Goal: Information Seeking & Learning: Understand process/instructions

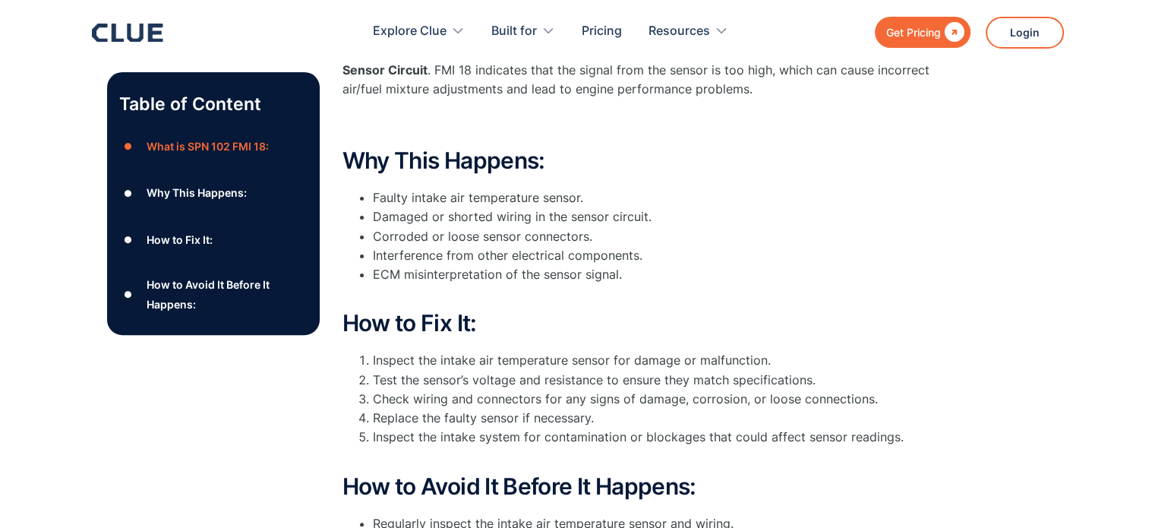
scroll to position [471, 0]
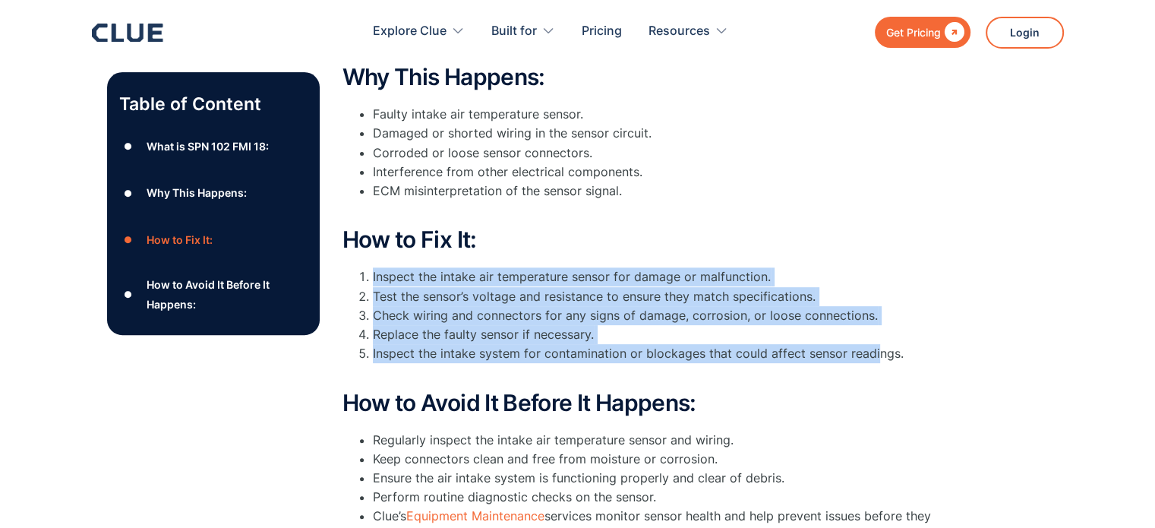
drag, startPoint x: 373, startPoint y: 272, endPoint x: 875, endPoint y: 348, distance: 506.9
click at [875, 348] on ol "Inspect the intake air temperature sensor for damage or malfunction. Test the s…" at bounding box center [645, 324] width 607 height 115
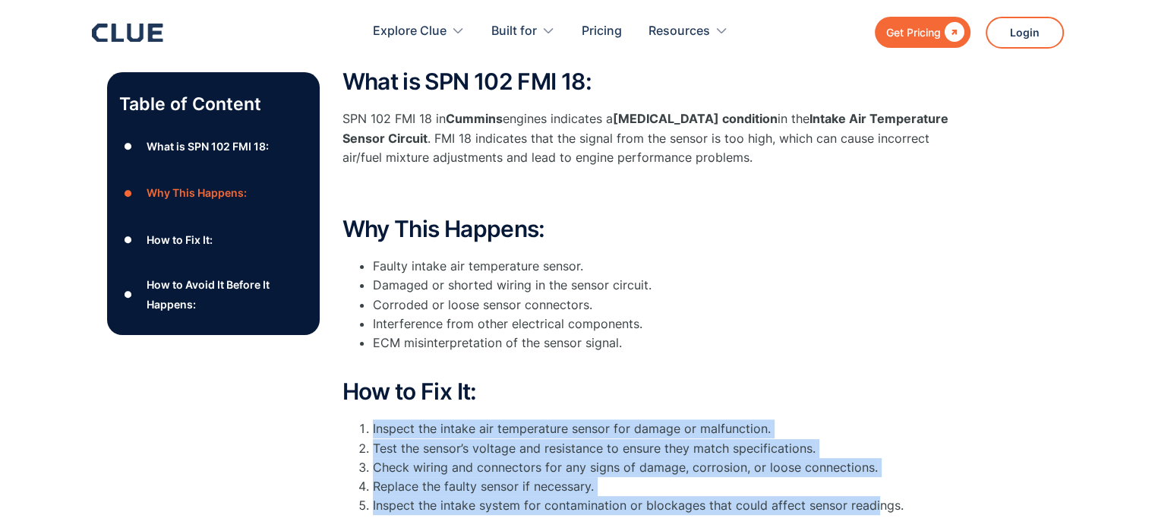
scroll to position [395, 0]
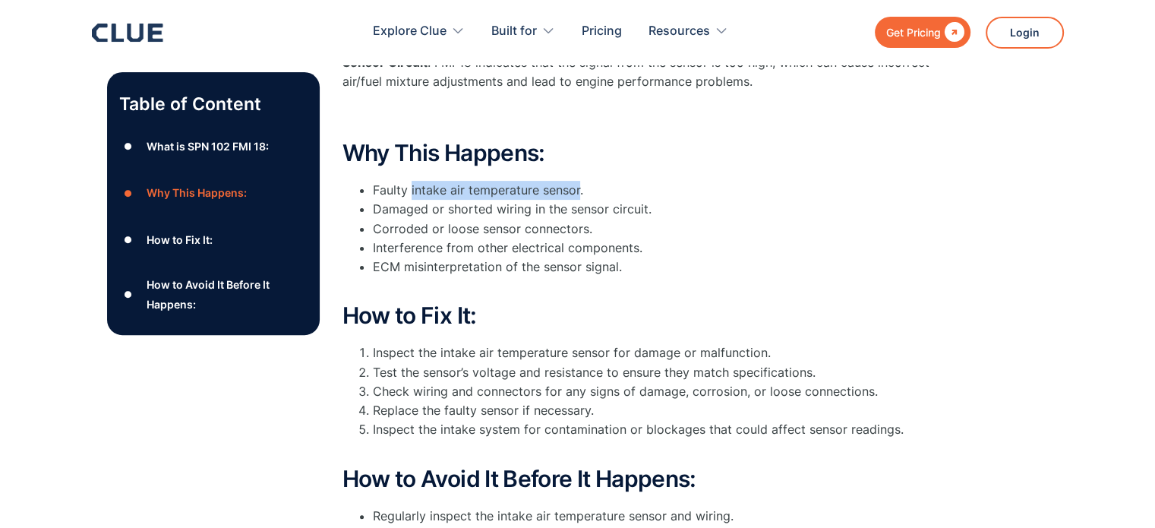
drag, startPoint x: 409, startPoint y: 186, endPoint x: 577, endPoint y: 190, distance: 167.8
click at [577, 190] on li "Faulty intake air temperature sensor." at bounding box center [661, 190] width 577 height 19
copy li "intake air temperature sensor"
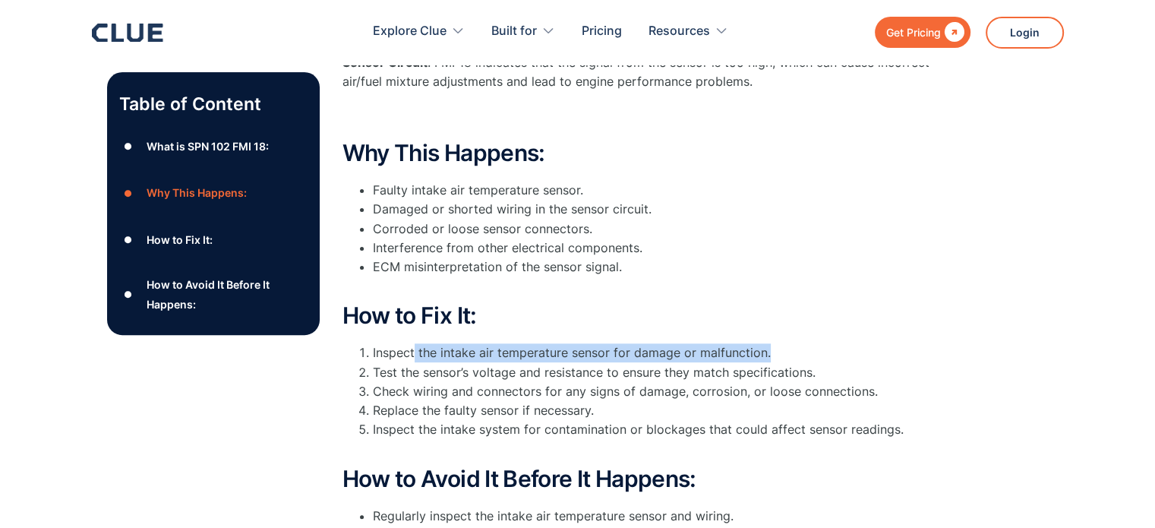
drag, startPoint x: 414, startPoint y: 347, endPoint x: 774, endPoint y: 358, distance: 360.0
click at [773, 358] on li "Inspect the intake air temperature sensor for damage or malfunction." at bounding box center [661, 352] width 577 height 19
click at [716, 358] on li "Inspect the intake air temperature sensor for damage or malfunction." at bounding box center [661, 352] width 577 height 19
drag, startPoint x: 440, startPoint y: 352, endPoint x: 680, endPoint y: 339, distance: 240.2
click at [680, 339] on div "How to Fix It: Inspect the intake air temperature sensor for damage or malfunct…" at bounding box center [645, 380] width 607 height 155
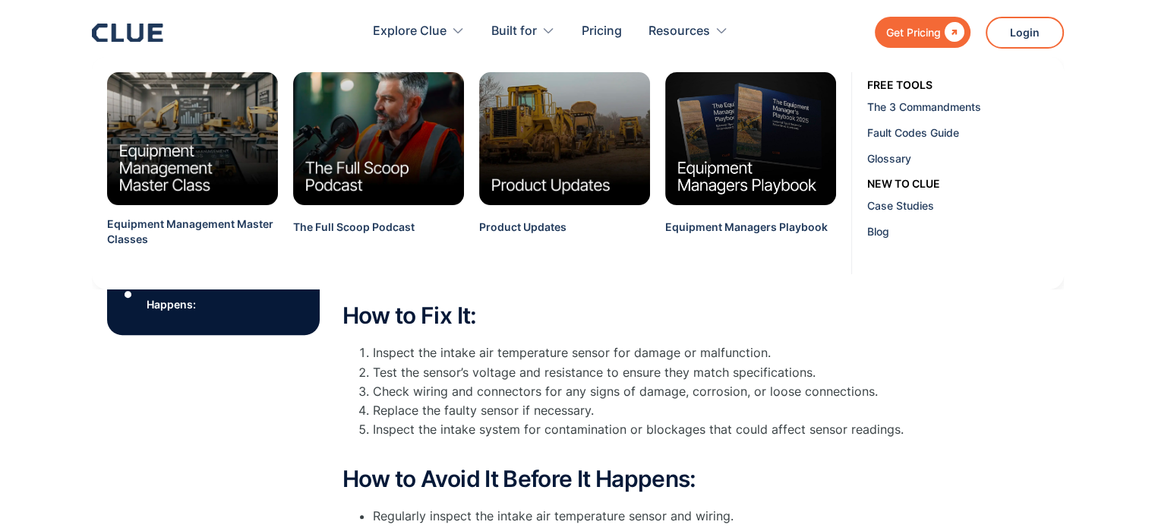
click at [470, 398] on li "Check wiring and connectors for any signs of damage, corrosion, or loose connec…" at bounding box center [661, 391] width 577 height 19
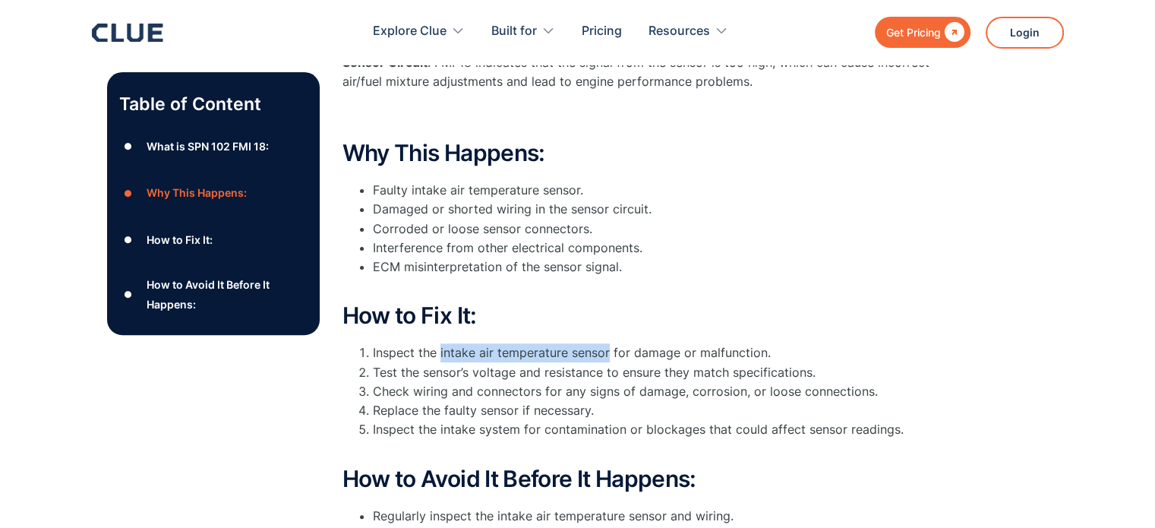
drag, startPoint x: 440, startPoint y: 355, endPoint x: 607, endPoint y: 355, distance: 167.8
click at [607, 355] on li "Inspect the intake air temperature sensor for damage or malfunction." at bounding box center [661, 352] width 577 height 19
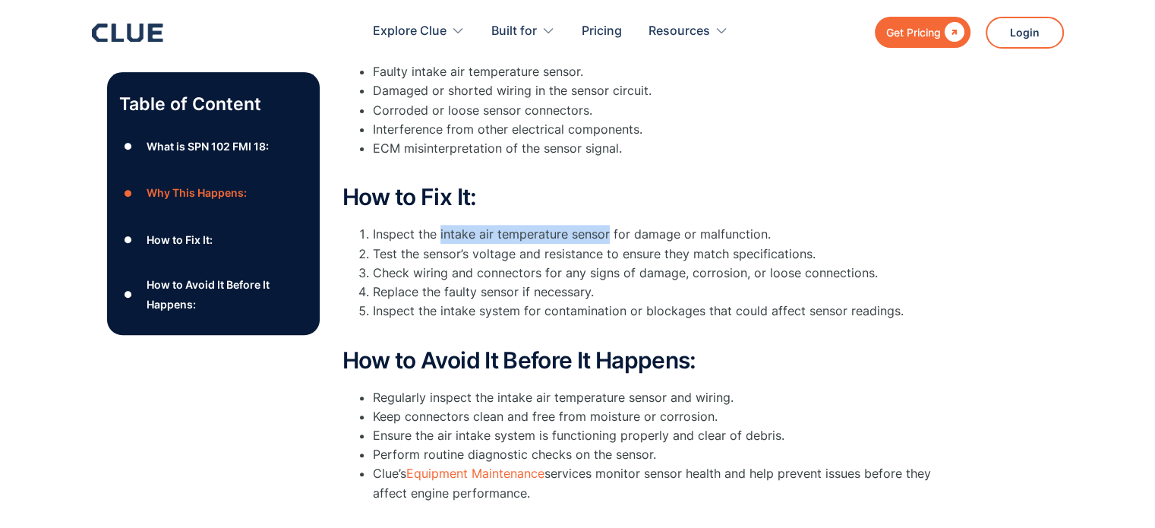
scroll to position [547, 0]
